Goal: Find specific page/section: Find specific page/section

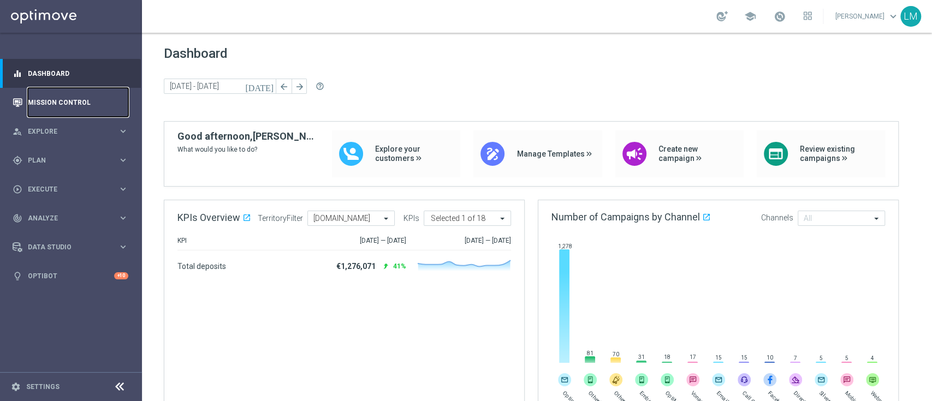
click at [111, 111] on link "Mission Control" at bounding box center [78, 102] width 100 height 29
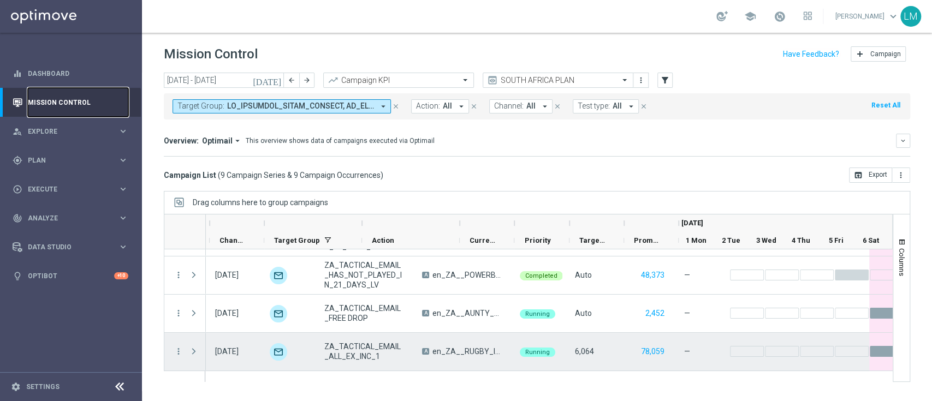
scroll to position [0, 92]
